Goal: Find specific page/section: Find specific page/section

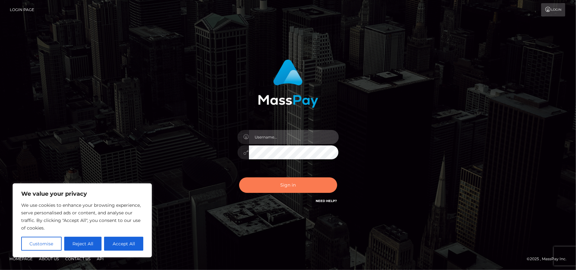
type input "Pk.es"
click at [290, 182] on button "Sign in" at bounding box center [288, 185] width 98 height 16
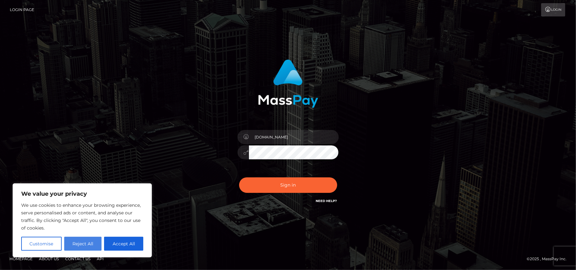
click at [84, 243] on button "Reject All" at bounding box center [83, 244] width 38 height 14
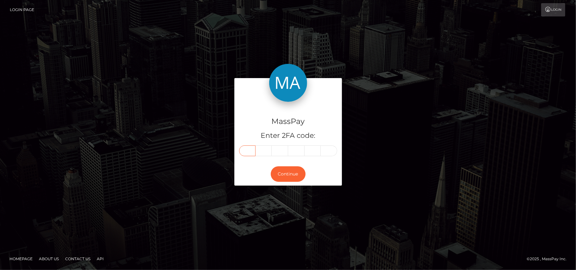
click at [249, 152] on input "text" at bounding box center [247, 151] width 16 height 11
type input "3"
type input "7"
type input "2"
type input "3"
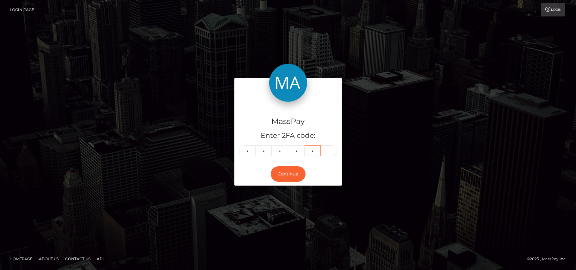
type input "1"
type input "4"
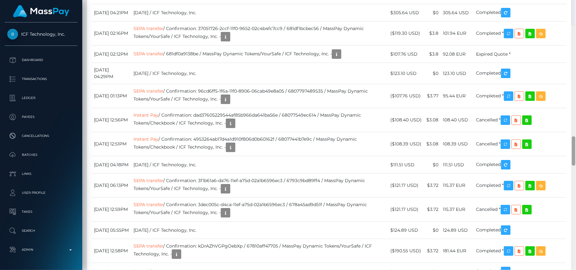
scroll to position [1014, 0]
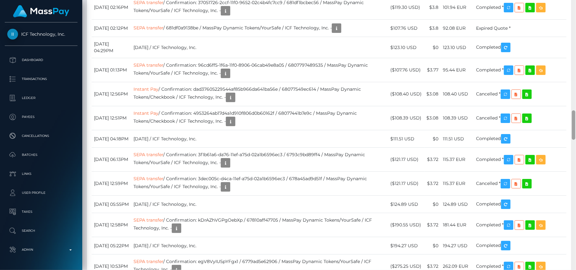
drag, startPoint x: 575, startPoint y: 37, endPoint x: 576, endPoint y: 137, distance: 100.0
click at [576, 137] on div at bounding box center [573, 135] width 5 height 270
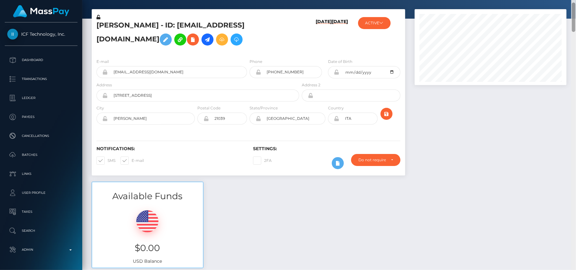
scroll to position [0, 0]
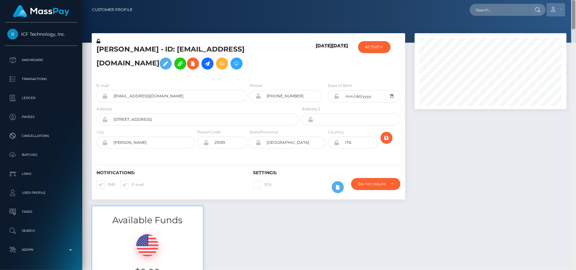
drag, startPoint x: 573, startPoint y: 127, endPoint x: 547, endPoint y: 13, distance: 116.5
click at [547, 13] on div "Customer Profile Loading... Loading..." at bounding box center [329, 135] width 494 height 270
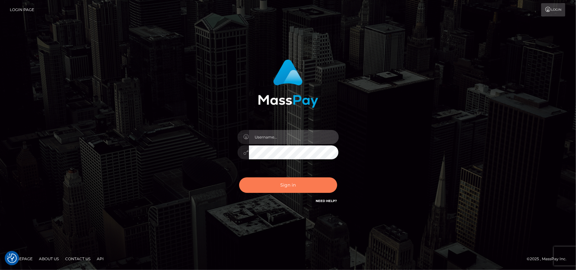
type input "[DOMAIN_NAME]"
click at [291, 188] on button "Sign in" at bounding box center [288, 185] width 98 height 16
type input "Pk.es"
click at [290, 183] on button "Sign in" at bounding box center [288, 185] width 98 height 16
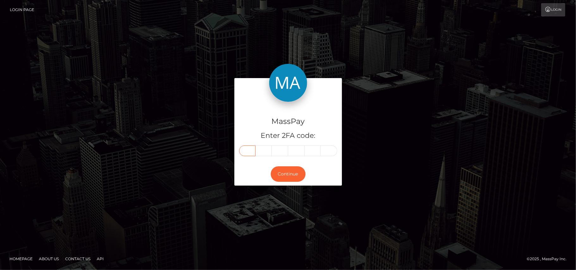
click at [247, 154] on input "text" at bounding box center [247, 151] width 16 height 11
type input "4"
type input "6"
type input "2"
type input "7"
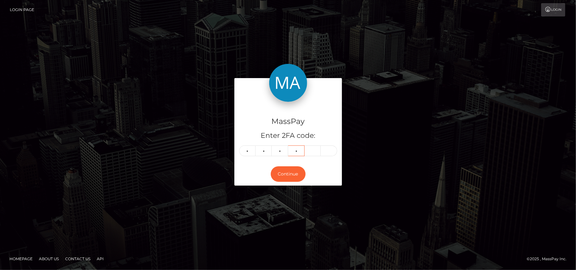
click at [298, 150] on input "7" at bounding box center [296, 151] width 16 height 11
type input "0"
type input "7"
type input "6"
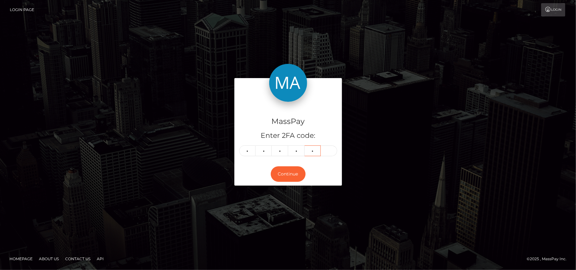
type input "0"
type input "3"
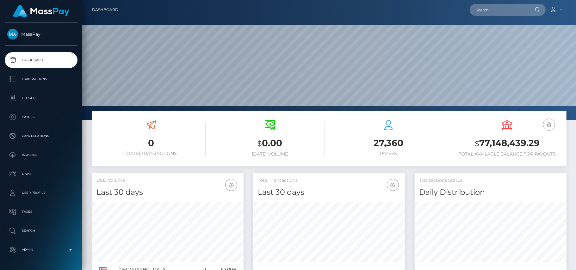
scroll to position [112, 152]
click at [489, 11] on input "text" at bounding box center [499, 10] width 59 height 12
paste input "[EMAIL_ADDRESS][DOMAIN_NAME]"
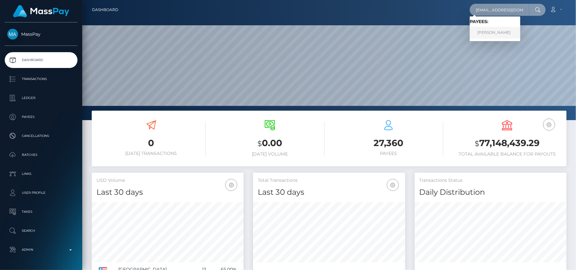
type input "[EMAIL_ADDRESS][DOMAIN_NAME]"
click at [487, 35] on link "Norah Kyalo" at bounding box center [495, 33] width 51 height 12
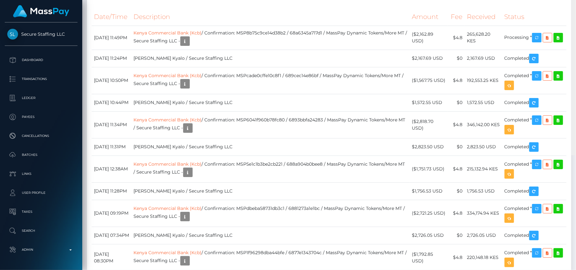
scroll to position [1828, 0]
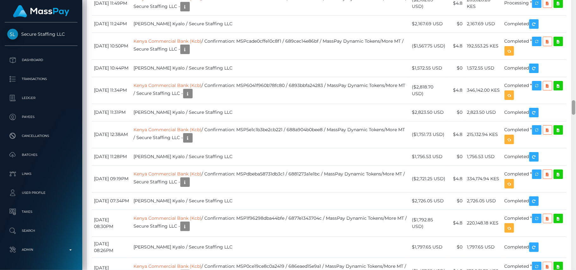
drag, startPoint x: 575, startPoint y: 17, endPoint x: 576, endPoint y: 104, distance: 87.6
click at [576, 104] on div at bounding box center [573, 135] width 5 height 270
click at [540, 7] on icon "button" at bounding box center [537, 3] width 8 height 8
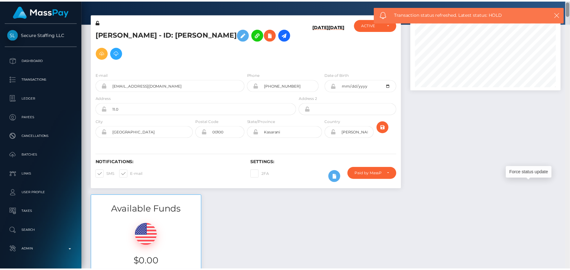
scroll to position [0, 0]
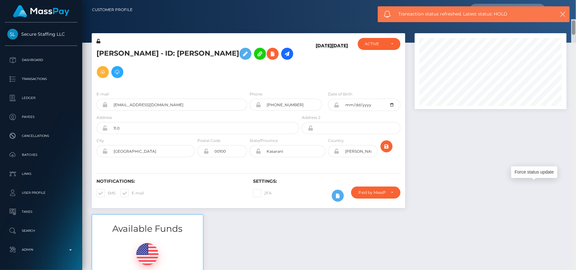
drag, startPoint x: 574, startPoint y: 109, endPoint x: 571, endPoint y: 4, distance: 104.4
click at [571, 4] on div "Customer Profile Loading... Loading..." at bounding box center [329, 135] width 494 height 270
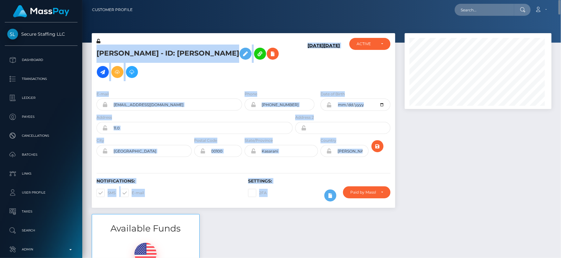
scroll to position [76, 147]
drag, startPoint x: 552, startPoint y: 8, endPoint x: 555, endPoint y: 39, distance: 31.2
click at [555, 39] on div "Customer Profile Loading... Loading..." at bounding box center [321, 129] width 479 height 258
click at [510, 21] on div at bounding box center [321, 21] width 479 height 43
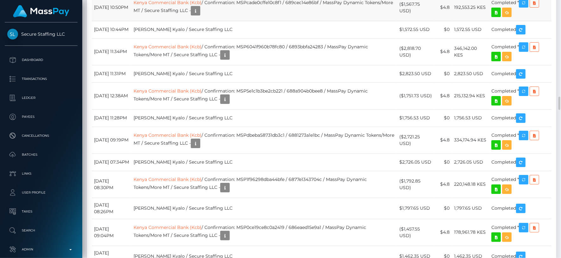
click at [240, 21] on td "Kenya Commercial Bank (Kcb) / Confirmation: MSPcade0cffe10c8f1 / 689cec14e86bf …" at bounding box center [264, 7] width 266 height 27
click at [249, 192] on div "Additional Info" at bounding box center [245, 188] width 41 height 12
click at [245, 191] on div "Additional Info" at bounding box center [245, 188] width 41 height 12
click at [242, 194] on body "Secure Staffing LLC Dashboard Transactions Ledger Payees Batches" at bounding box center [280, 129] width 561 height 258
click at [242, 194] on div "Additional Info" at bounding box center [245, 188] width 41 height 16
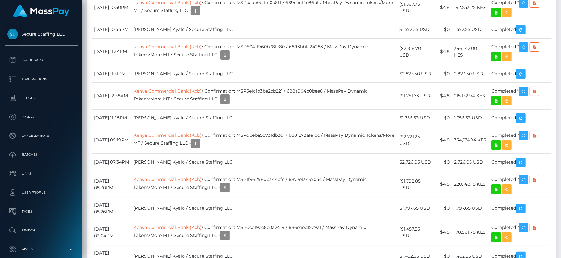
click at [245, 194] on div at bounding box center [245, 195] width 4 height 2
click at [247, 190] on div "Additional Info" at bounding box center [245, 188] width 41 height 12
click at [245, 189] on div "Additional Info" at bounding box center [245, 188] width 41 height 12
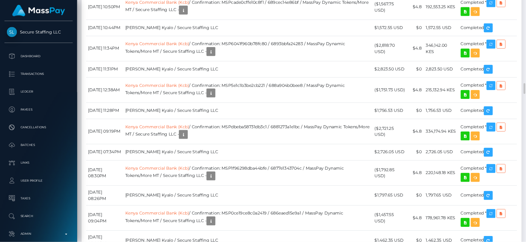
scroll to position [76, 135]
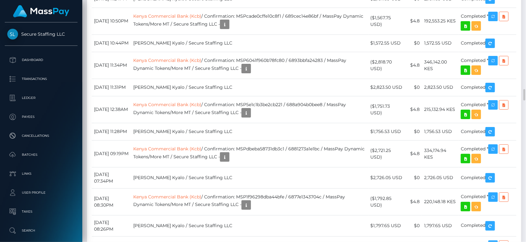
click at [228, 28] on icon "button" at bounding box center [225, 25] width 8 height 8
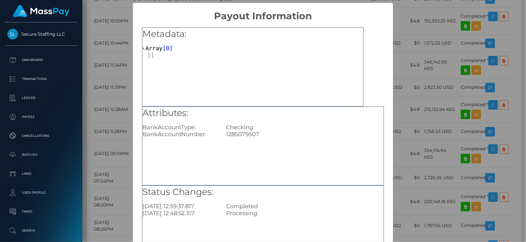
click at [286, 150] on div "Attributes: BankAccountType: Checking BankAccountNumber: 1285079507" at bounding box center [263, 146] width 242 height 79
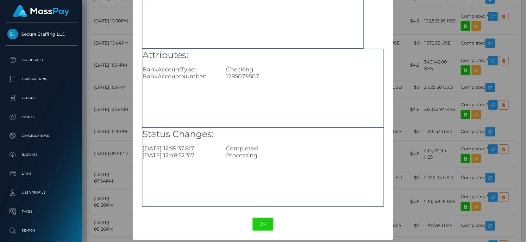
scroll to position [0, 0]
click at [259, 224] on button "OK" at bounding box center [262, 223] width 21 height 13
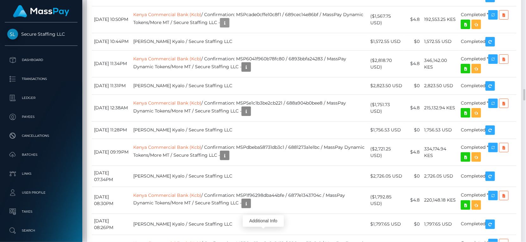
scroll to position [76, 135]
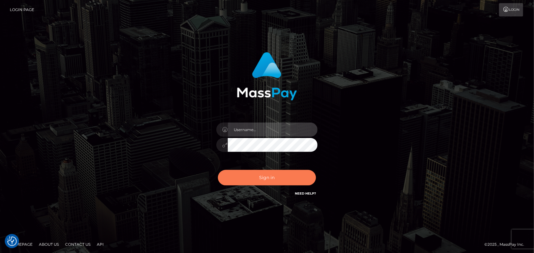
type input "[DOMAIN_NAME]"
click at [265, 179] on button "Sign in" at bounding box center [267, 178] width 98 height 16
type input "Pk.es"
click at [258, 179] on button "Sign in" at bounding box center [267, 178] width 98 height 16
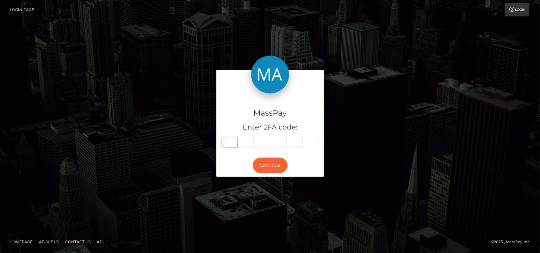
click at [230, 141] on input "text" at bounding box center [229, 142] width 16 height 11
type input "7"
type input "9"
type input "0"
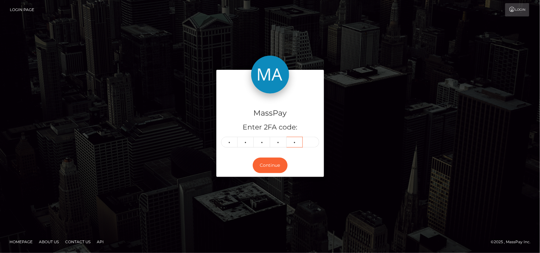
type input "5"
type input "6"
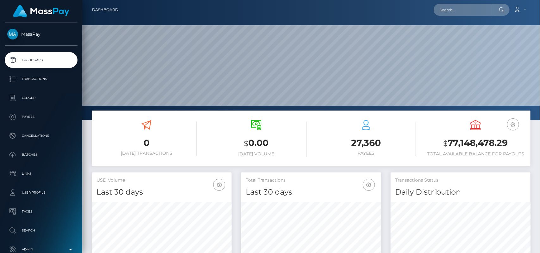
scroll to position [112, 140]
click at [464, 10] on input "text" at bounding box center [463, 10] width 59 height 12
paste input "[EMAIL_ADDRESS][DOMAIN_NAME]"
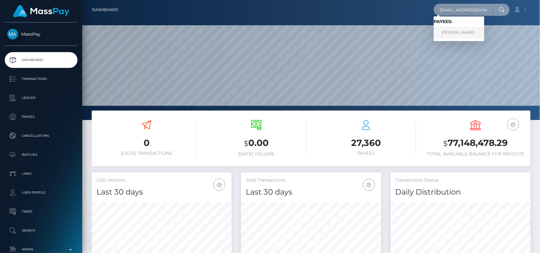
type input "[EMAIL_ADDRESS][DOMAIN_NAME]"
click at [449, 37] on link "Norah Kyalo" at bounding box center [459, 33] width 51 height 12
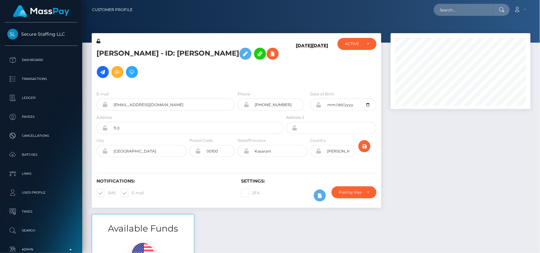
scroll to position [76, 140]
